Goal: Check status: Check status

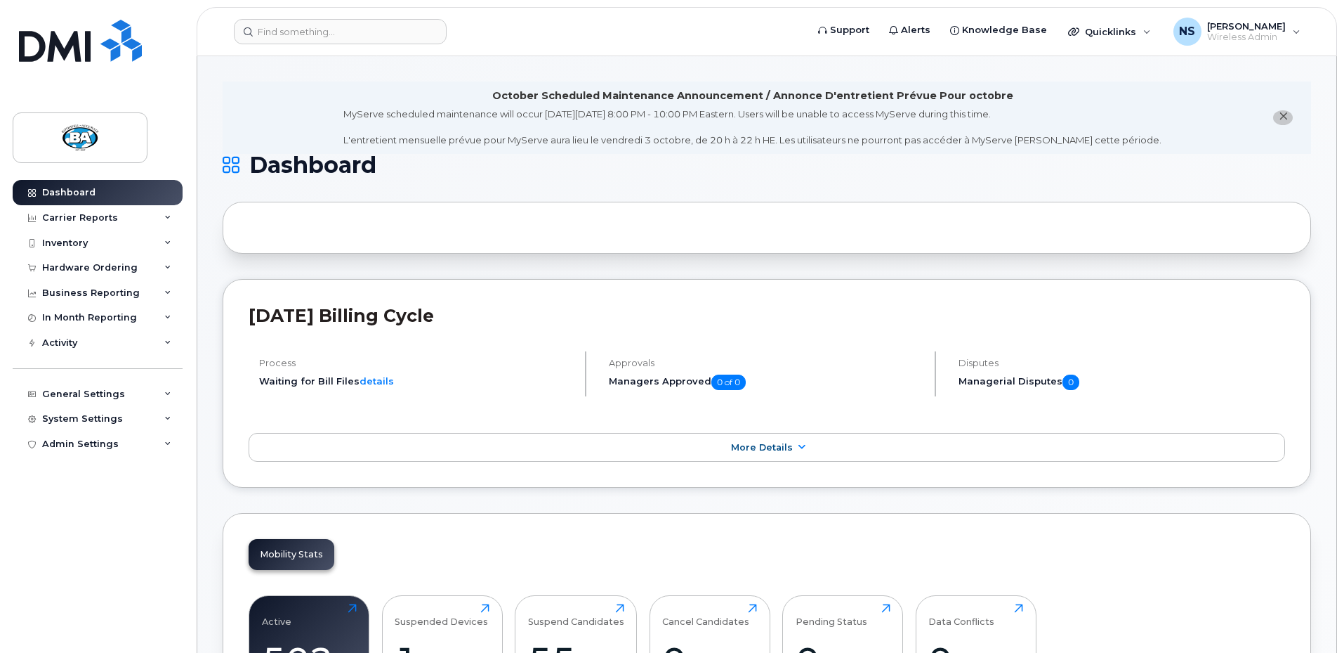
click at [63, 243] on div "Inventory" at bounding box center [65, 242] width 46 height 11
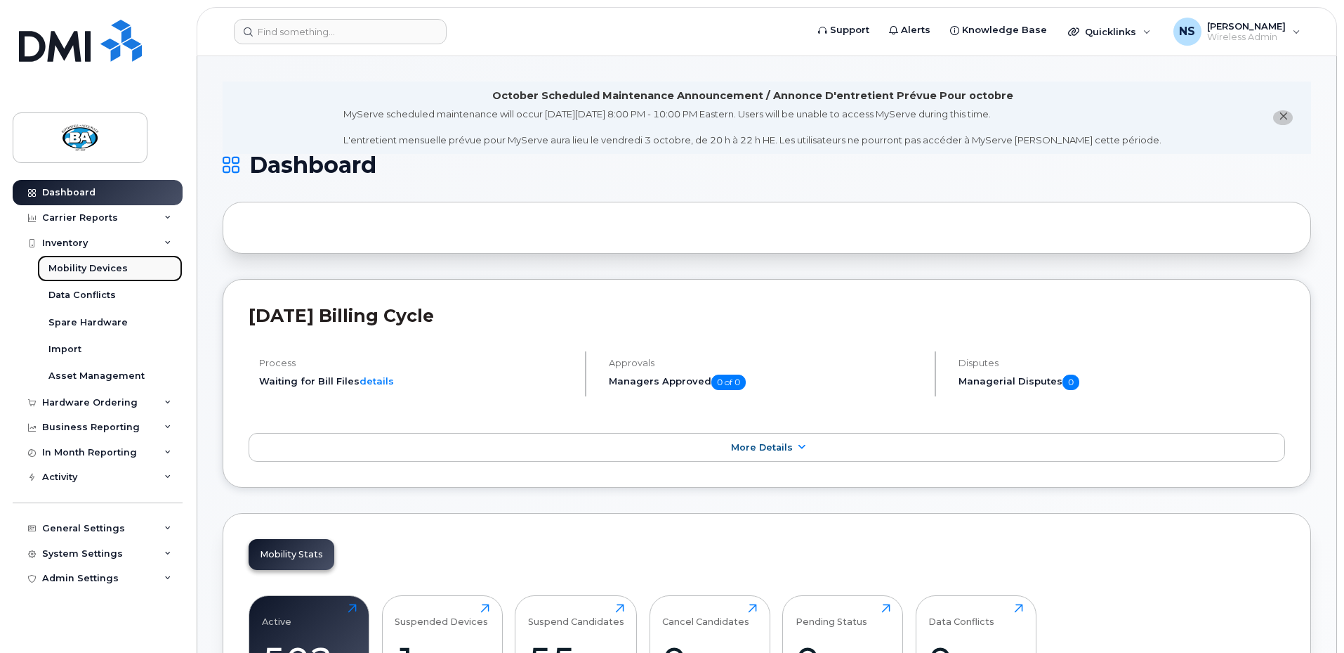
click at [79, 272] on div "Mobility Devices" at bounding box center [87, 268] width 79 height 13
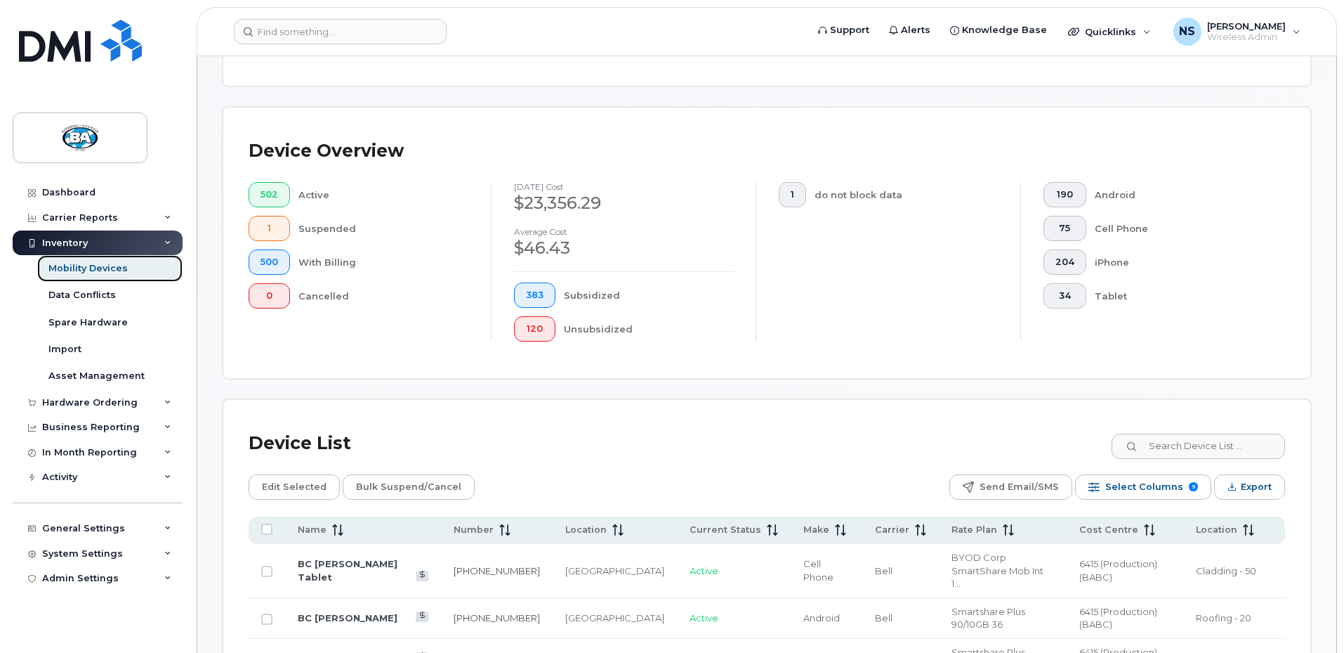
scroll to position [280, 0]
click at [1228, 435] on input at bounding box center [1197, 445] width 175 height 25
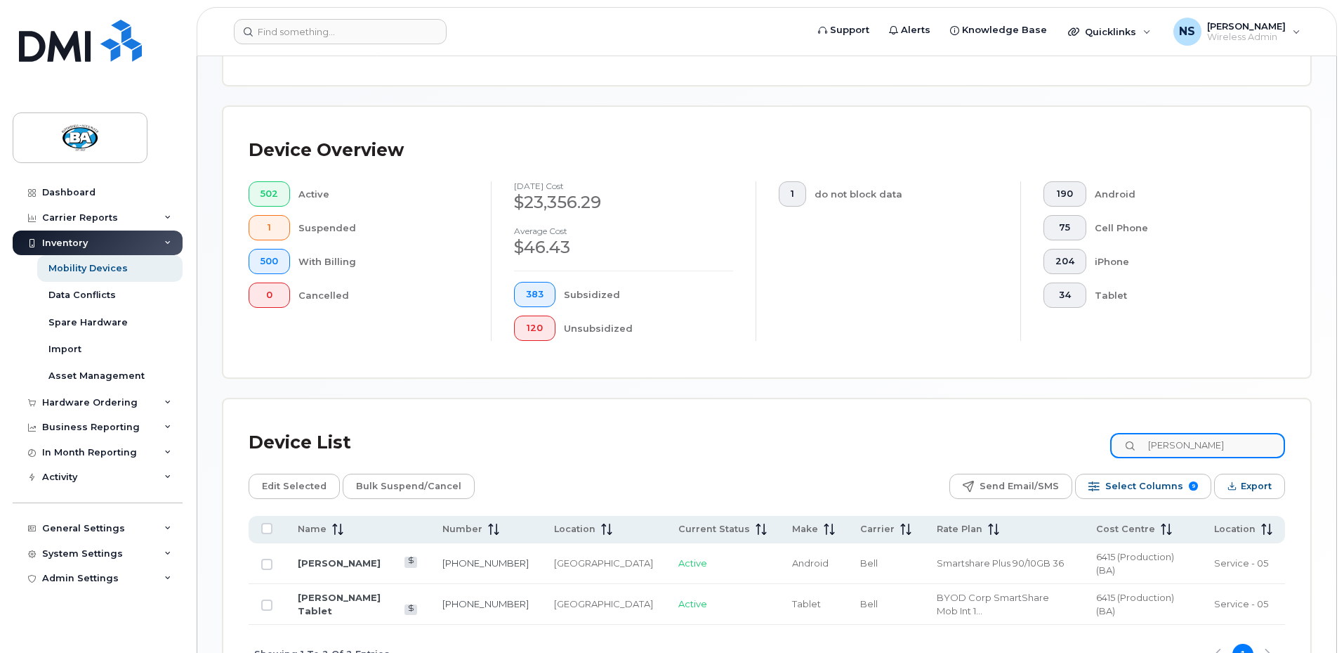
type input "[PERSON_NAME]"
click at [263, 599] on input "Row Unselected" at bounding box center [266, 604] width 11 height 11
checkbox input "true"
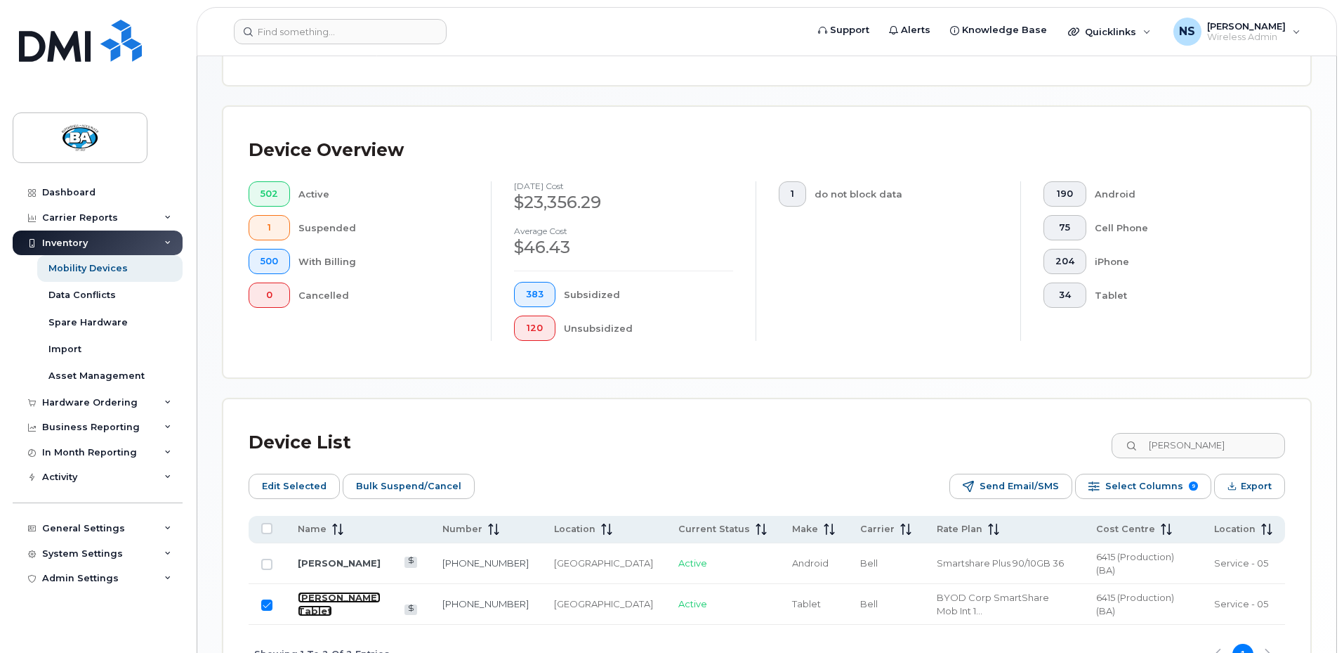
click at [348, 591] on link "[PERSON_NAME] Tablet" at bounding box center [339, 603] width 83 height 25
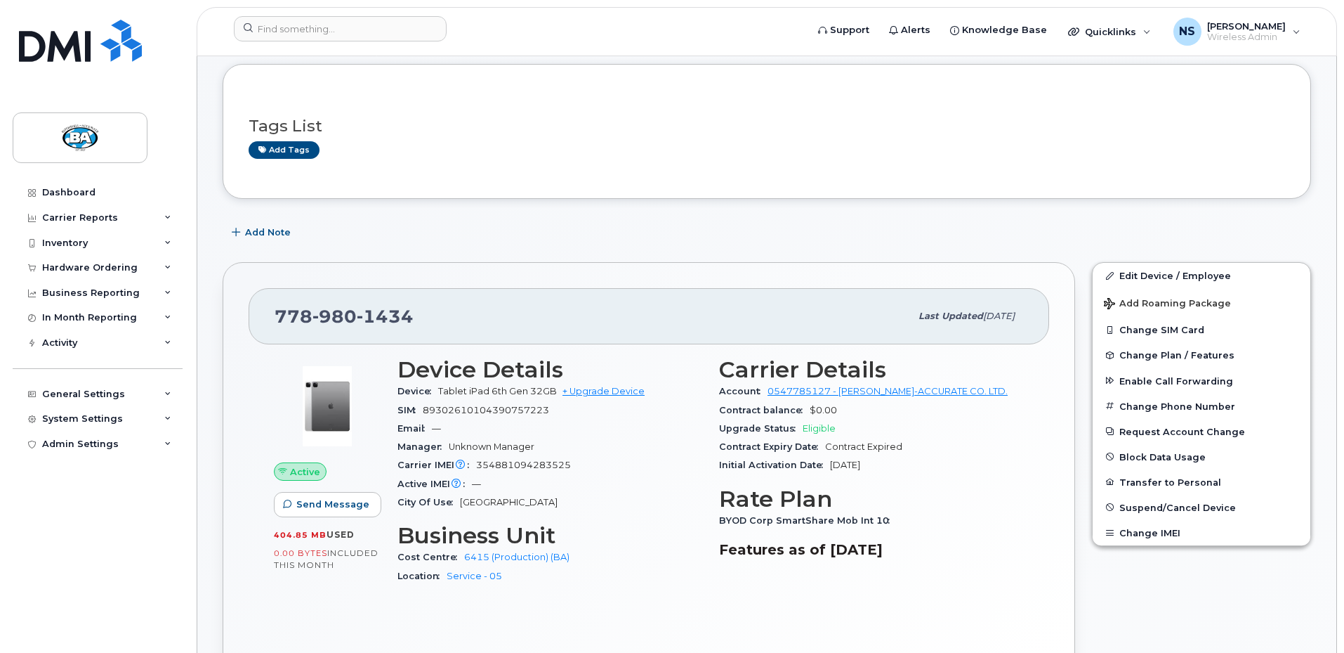
scroll to position [140, 0]
click at [62, 190] on div "Dashboard" at bounding box center [68, 192] width 53 height 11
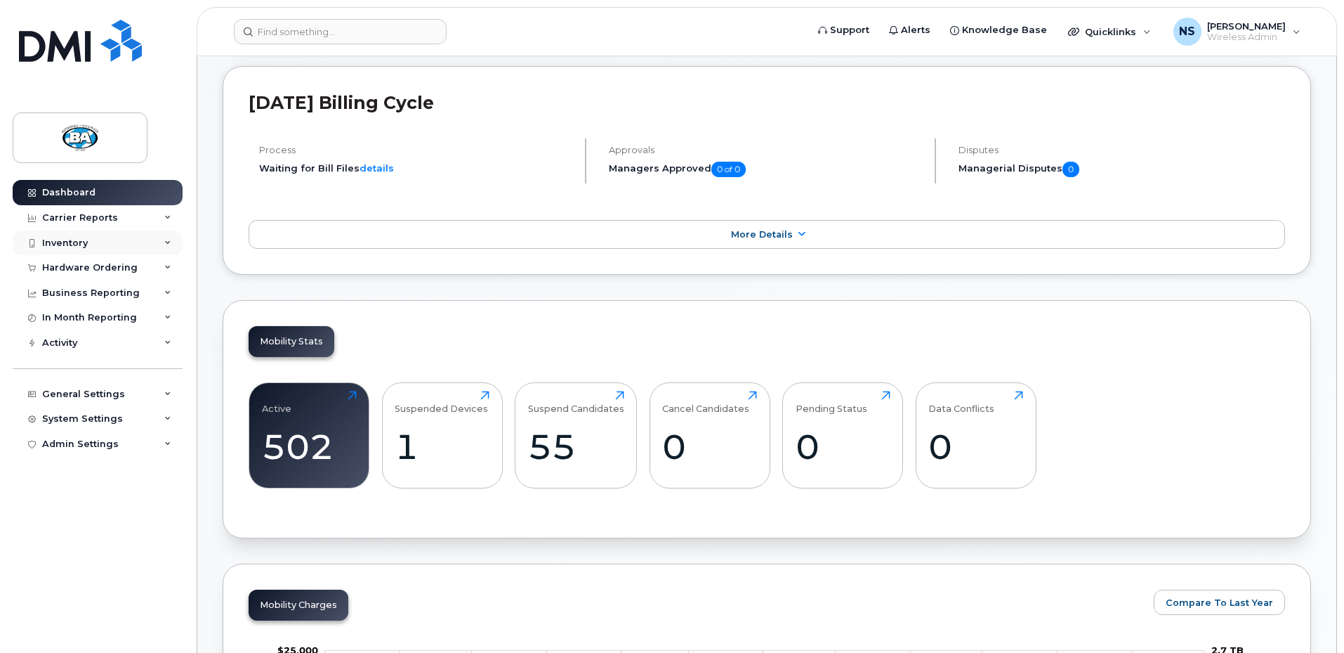
scroll to position [211, 0]
click at [59, 246] on div "Inventory" at bounding box center [65, 242] width 46 height 11
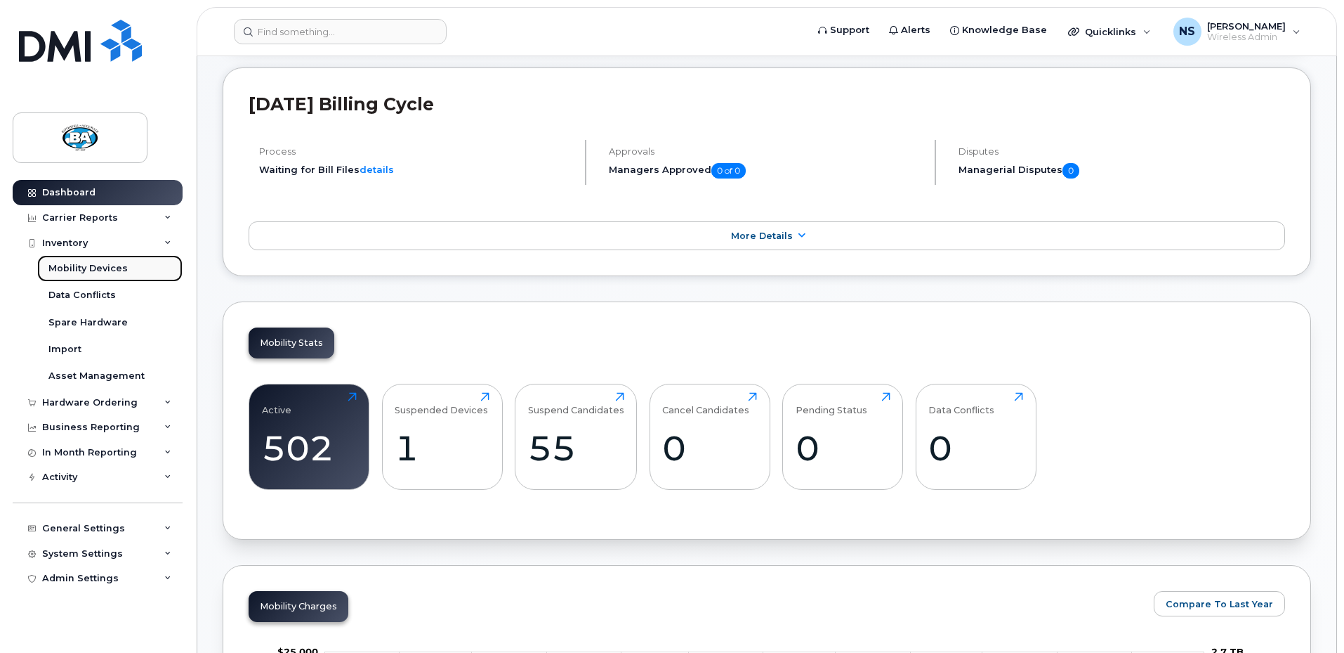
click at [66, 272] on div "Mobility Devices" at bounding box center [87, 268] width 79 height 13
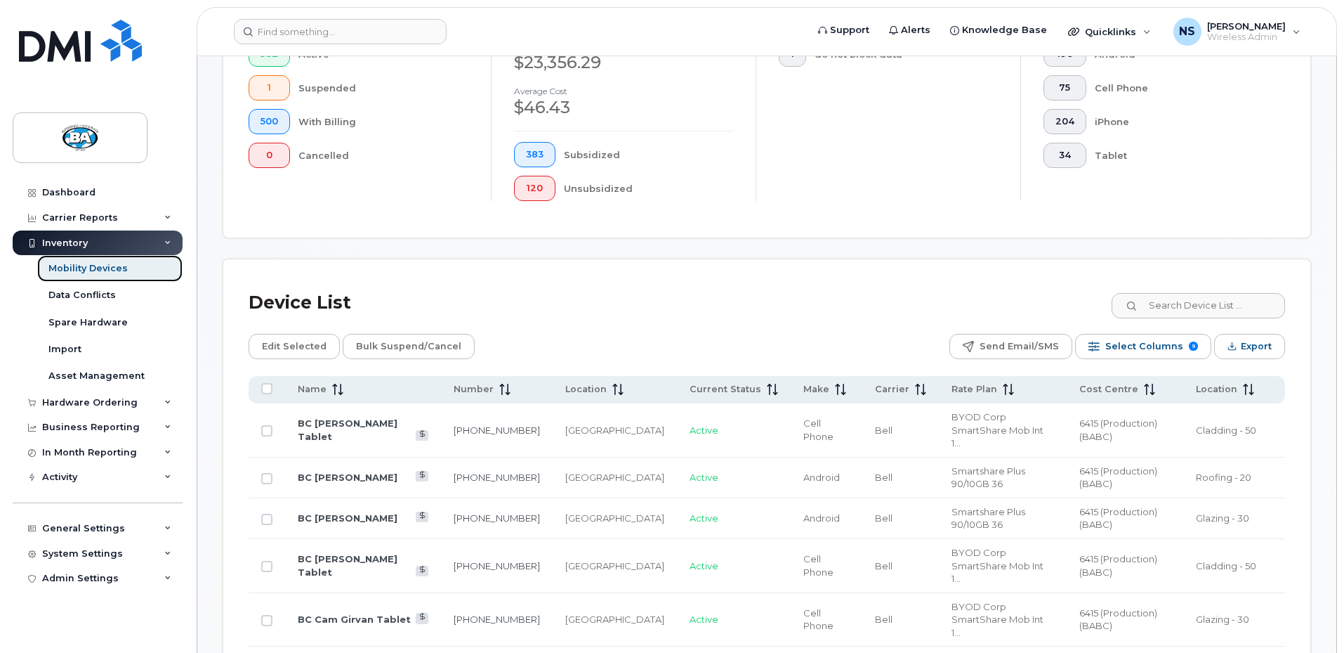
scroll to position [421, 0]
click at [1191, 296] on input at bounding box center [1197, 304] width 175 height 25
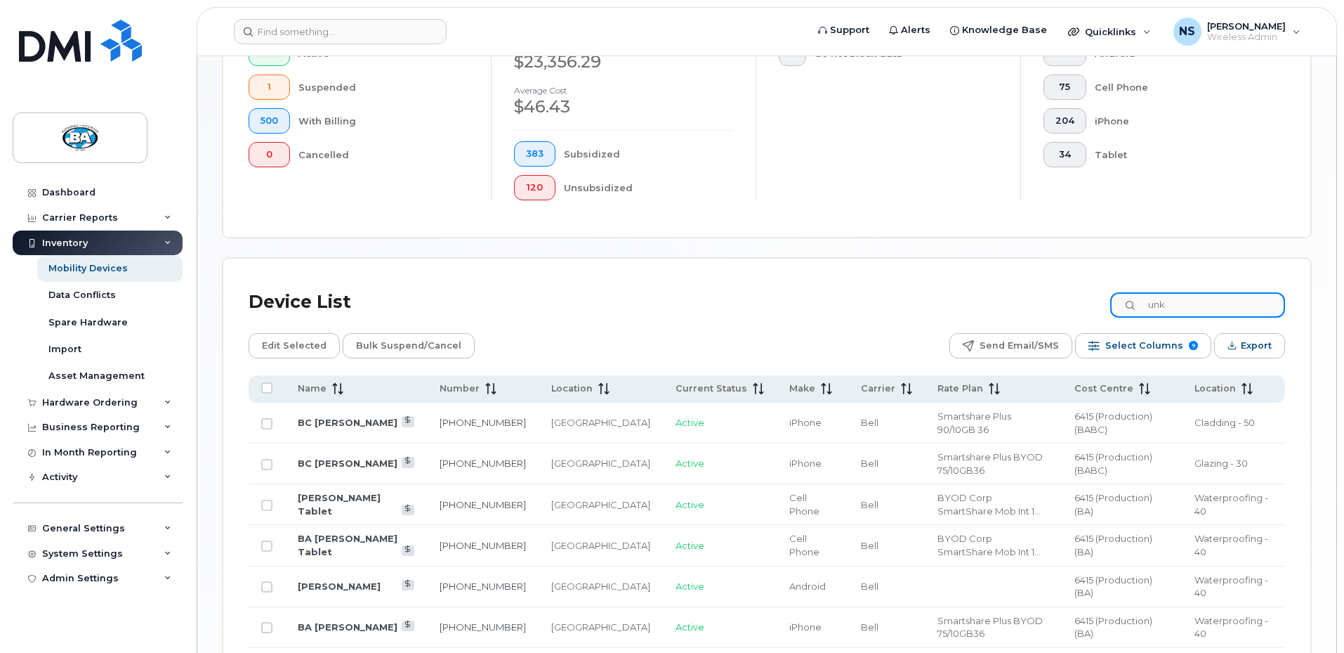
type input "unkn"
